Goal: Check status: Check status

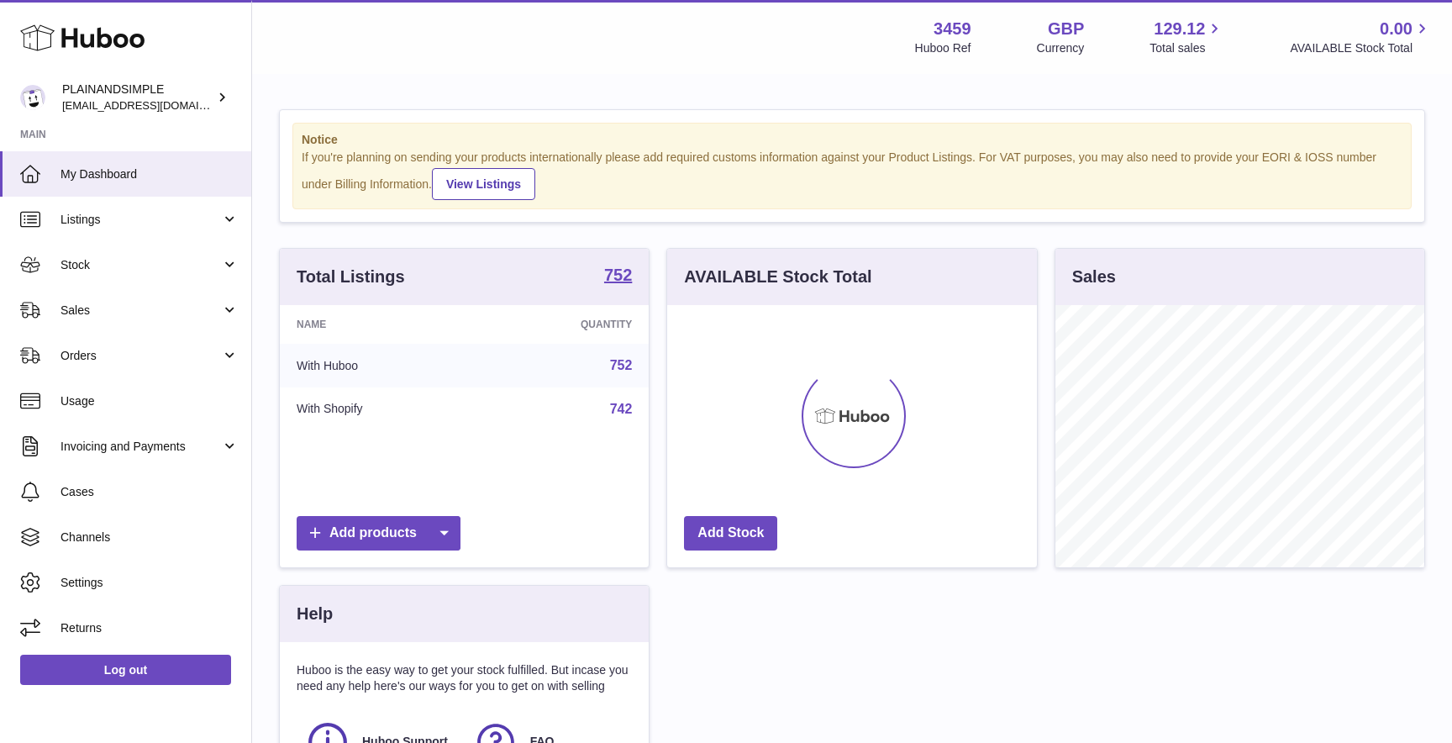
scroll to position [262, 369]
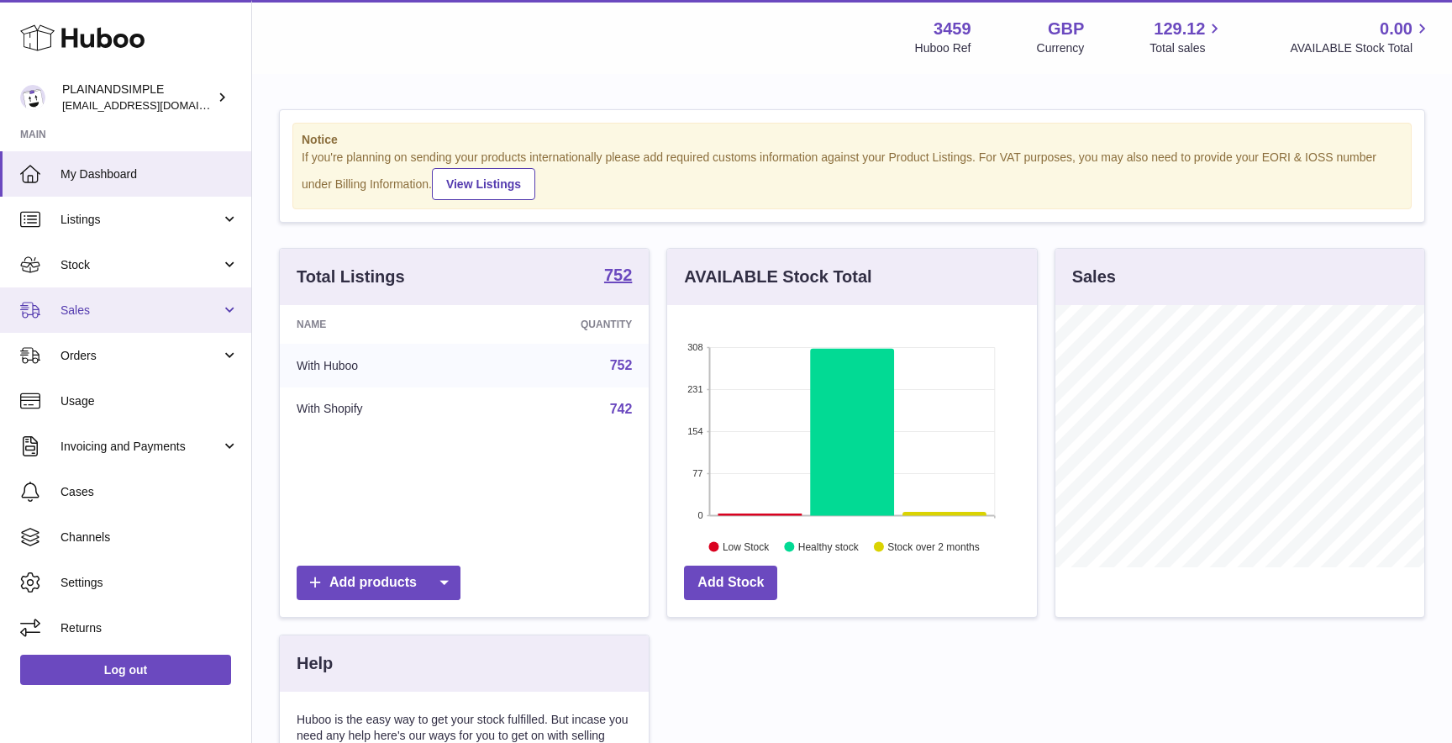
click at [87, 313] on span "Sales" at bounding box center [140, 310] width 160 height 16
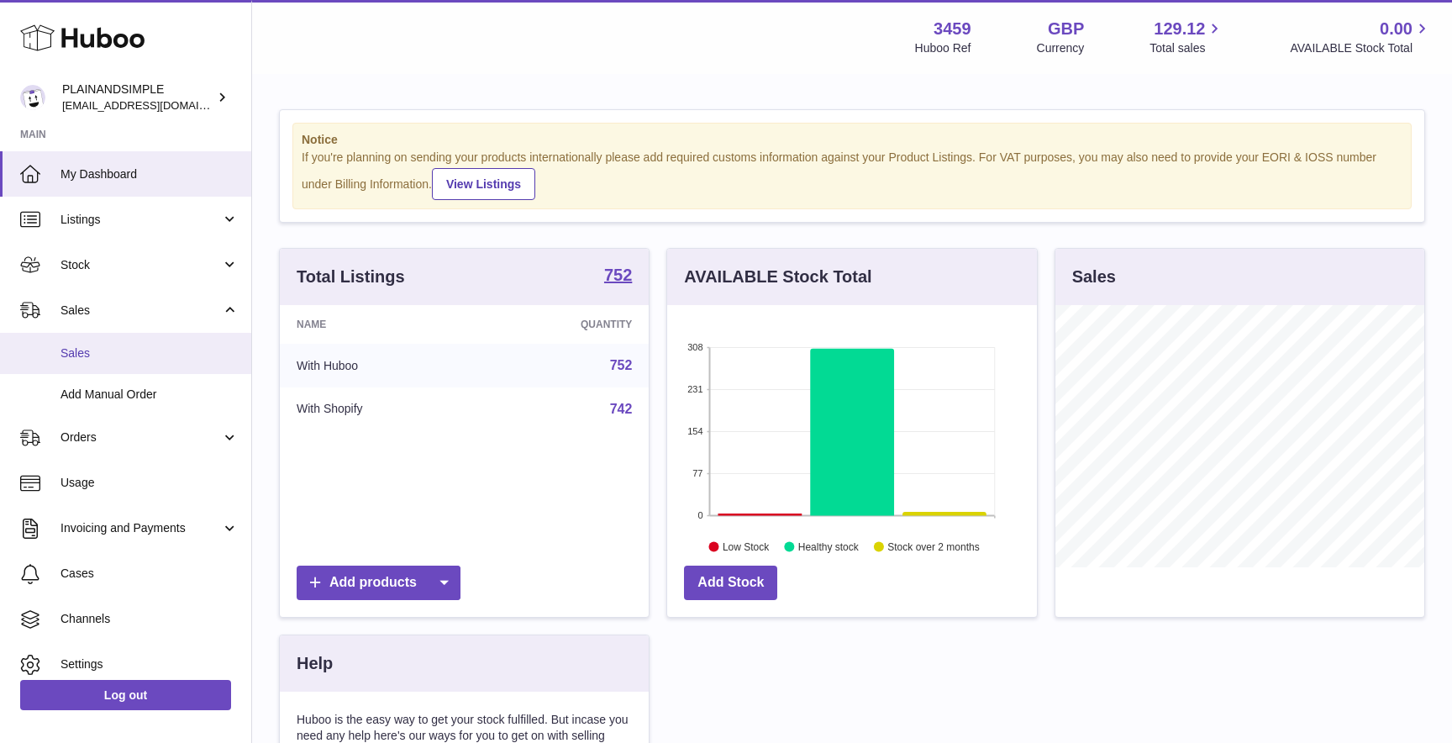
click at [92, 360] on span "Sales" at bounding box center [149, 353] width 178 height 16
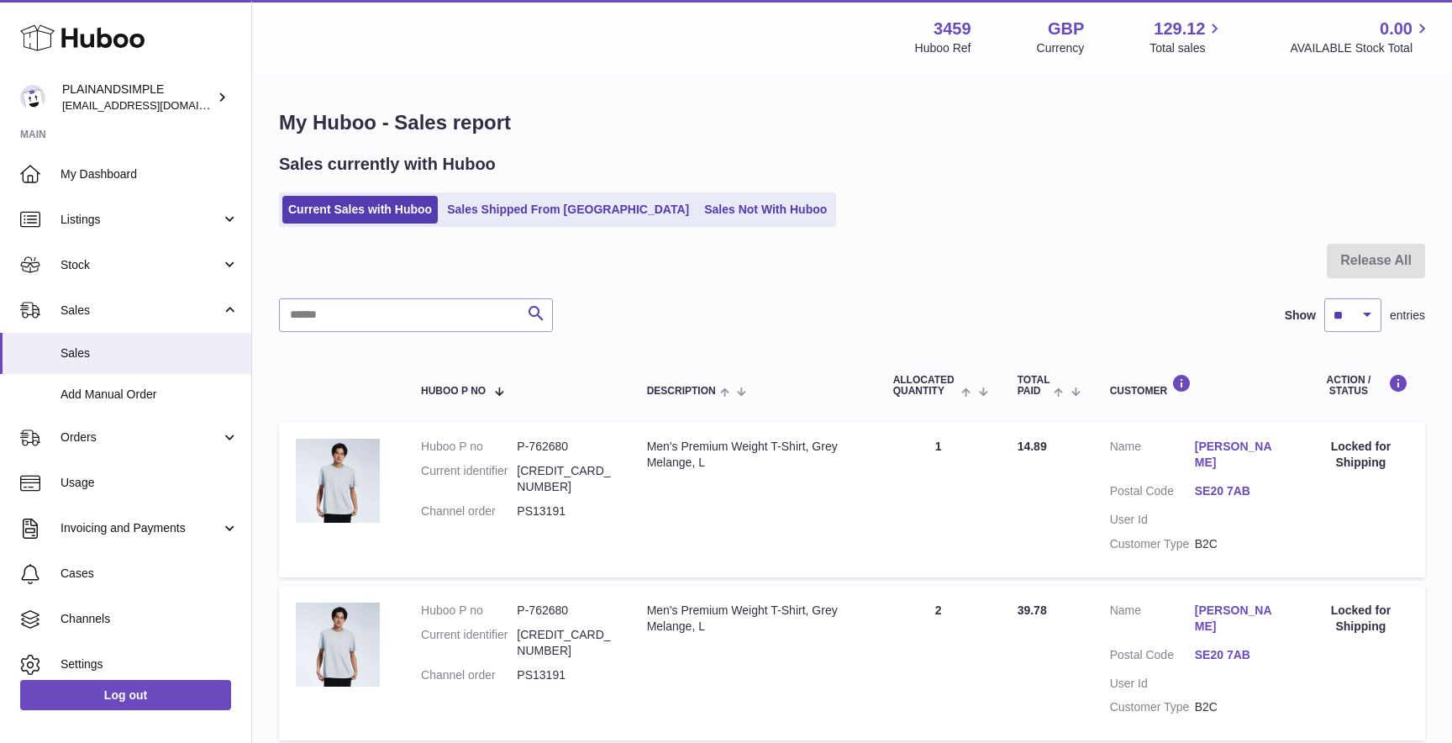
click at [473, 234] on div "My Huboo - Sales report Sales currently with Huboo Current Sales with Huboo Sal…" at bounding box center [852, 674] width 1200 height 1197
click at [473, 231] on div "My Huboo - Sales report Sales currently with Huboo Current Sales with Huboo Sal…" at bounding box center [852, 674] width 1200 height 1197
click at [470, 213] on link "Sales Shipped From [GEOGRAPHIC_DATA]" at bounding box center [568, 210] width 254 height 28
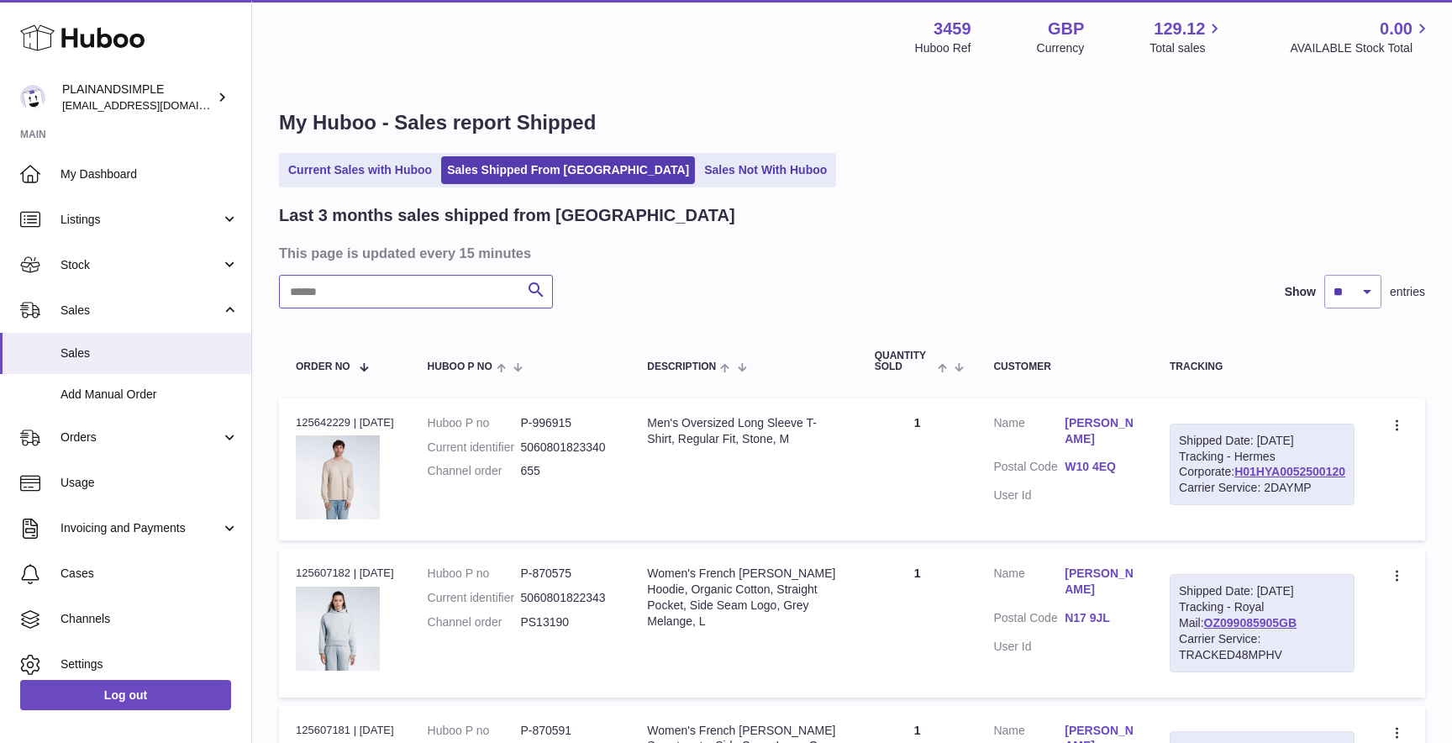
click at [405, 290] on input "text" at bounding box center [416, 292] width 274 height 34
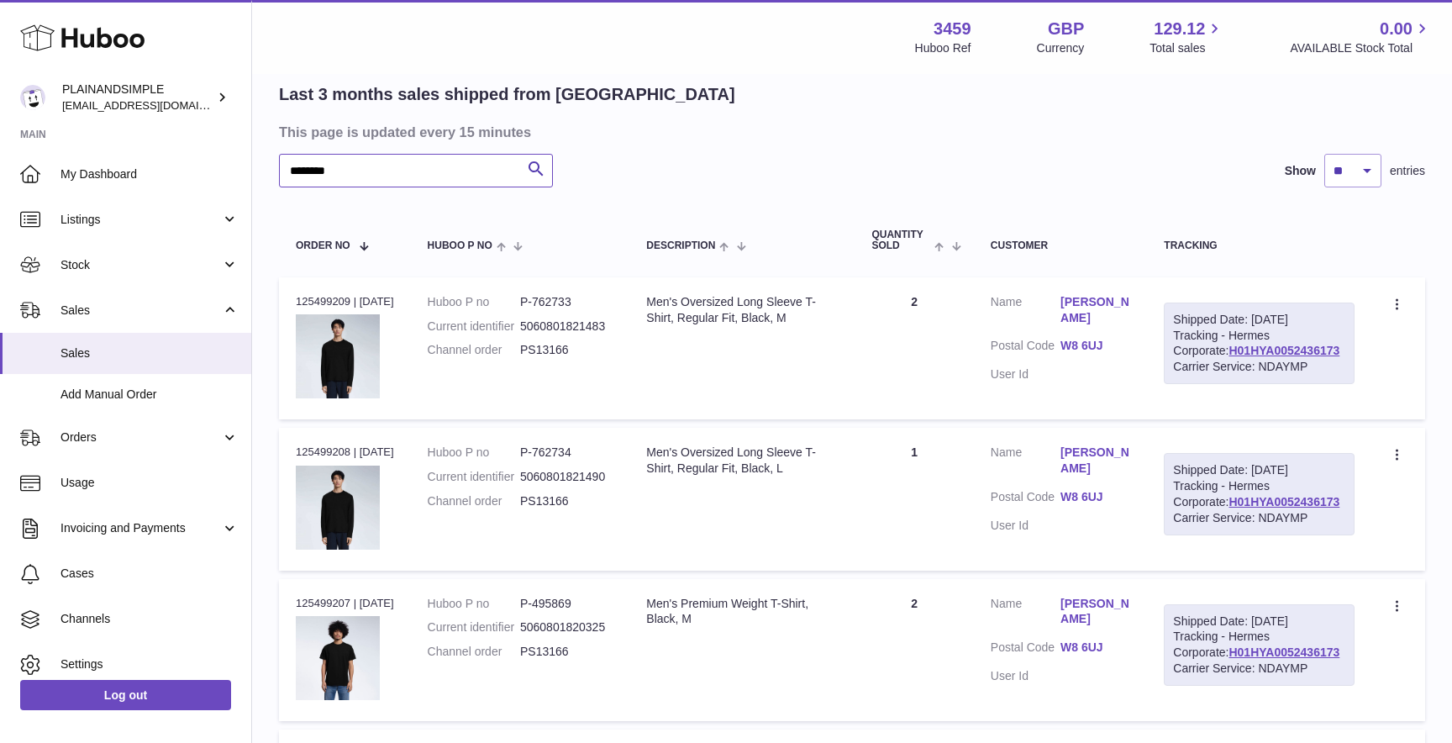
scroll to position [133, 0]
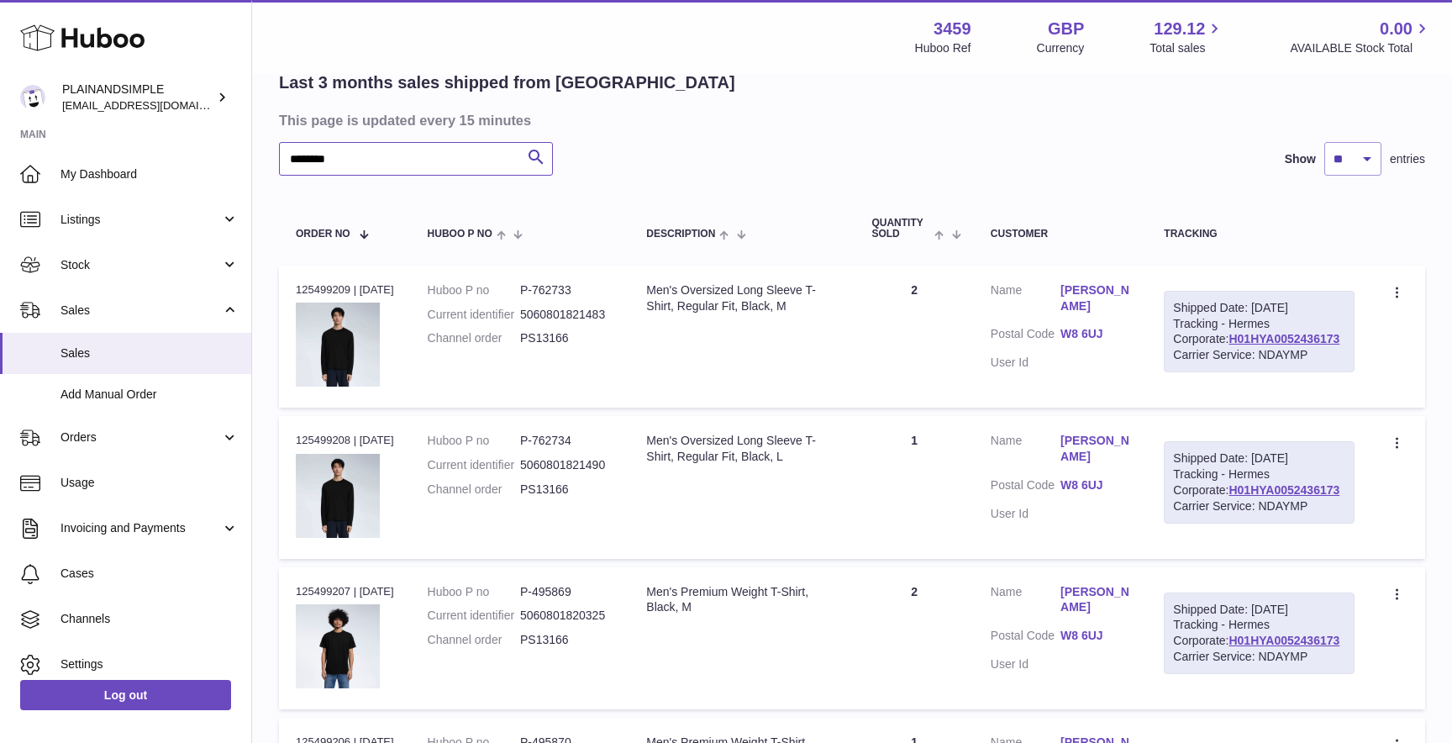
type input "********"
click at [1249, 361] on div "Shipped Date: [DATE] Tracking - Hermes Corporate: H01HYA0052436173 Carrier Serv…" at bounding box center [1258, 332] width 191 height 82
click at [1243, 345] on link "H01HYA0052436173" at bounding box center [1283, 338] width 111 height 13
